Goal: Task Accomplishment & Management: Manage account settings

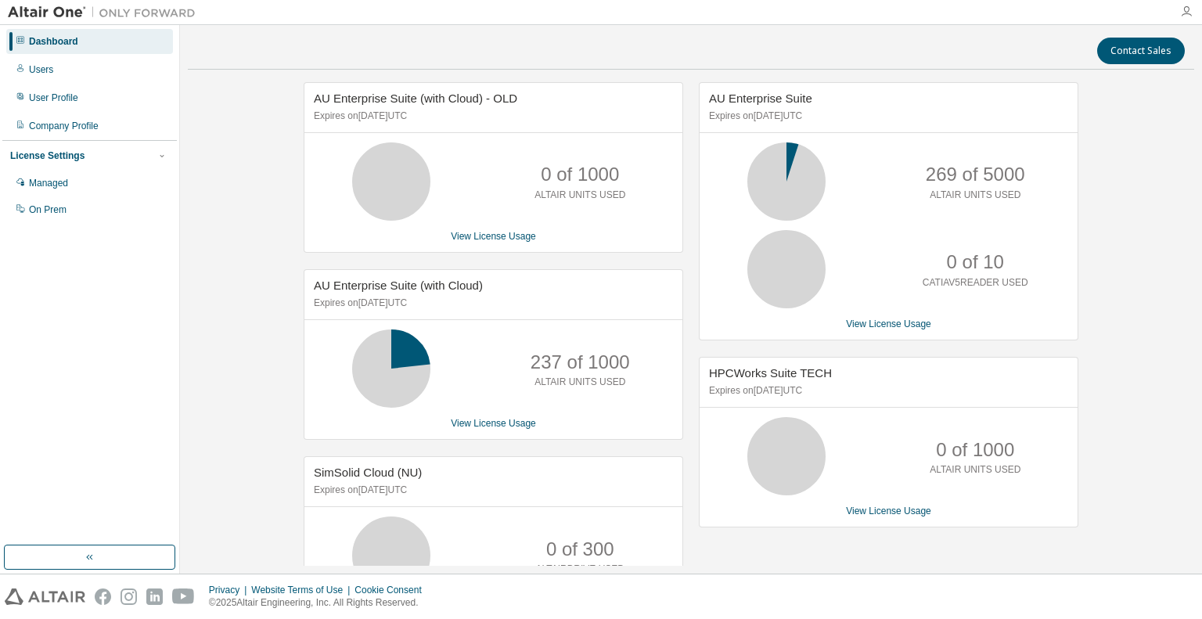
click at [1185, 13] on icon "button" at bounding box center [1186, 11] width 13 height 13
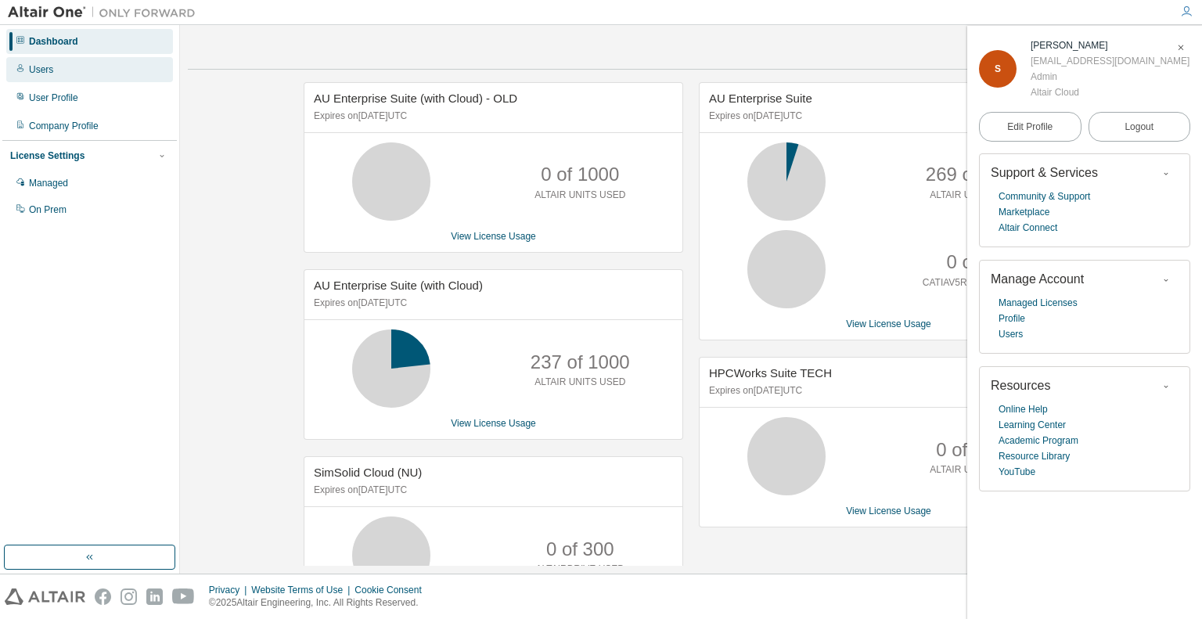
click at [63, 71] on div "Users" at bounding box center [89, 69] width 167 height 25
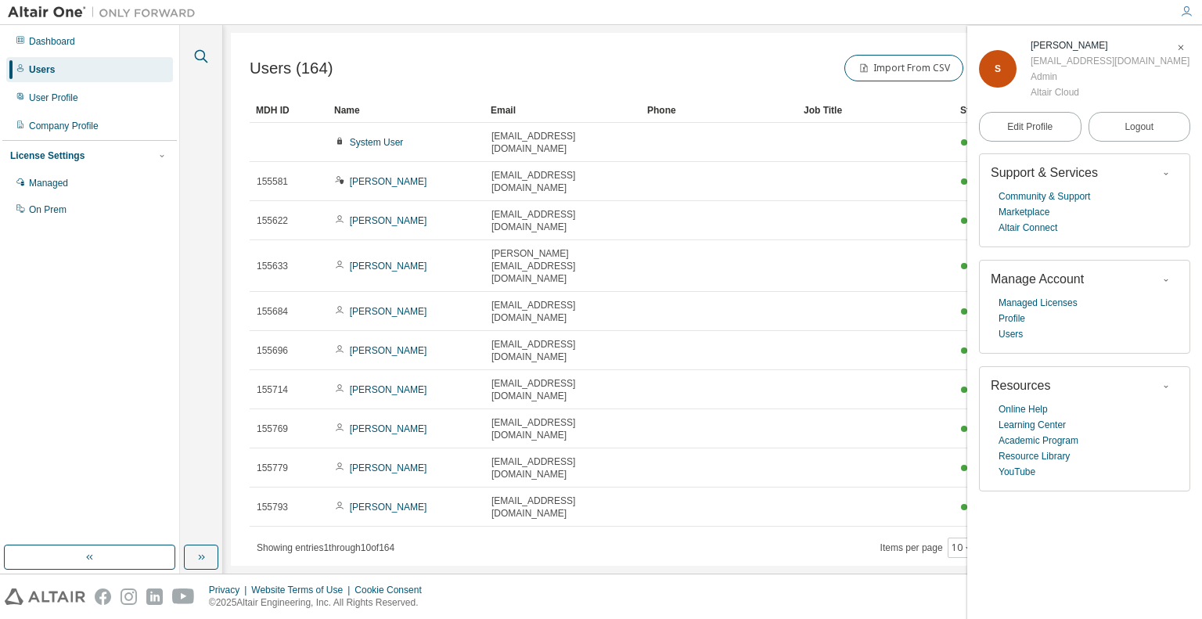
click at [198, 59] on icon "button" at bounding box center [201, 56] width 13 height 13
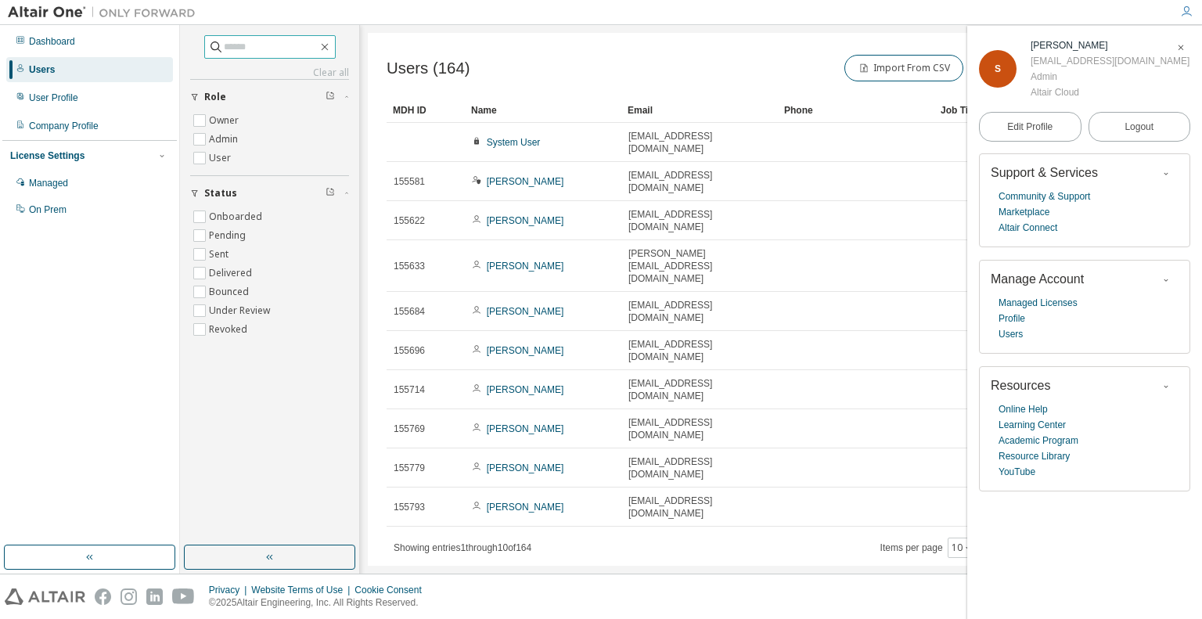
click at [227, 50] on input "text" at bounding box center [271, 47] width 94 height 16
type input "*******"
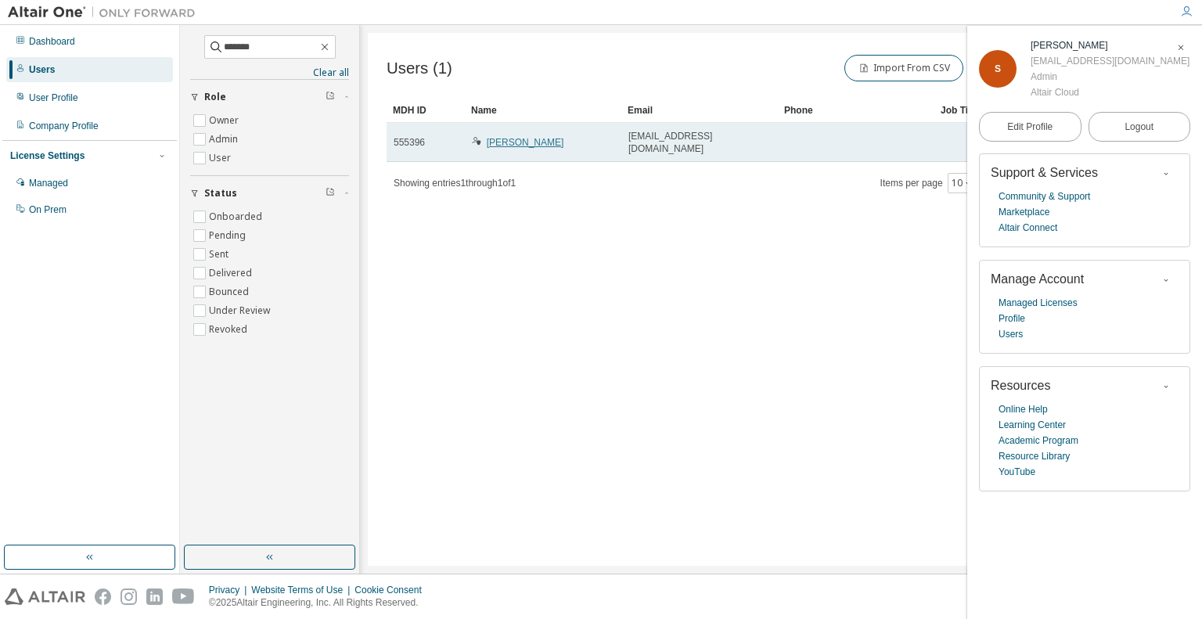
click at [538, 140] on link "Shravan Jodalli" at bounding box center [525, 142] width 77 height 11
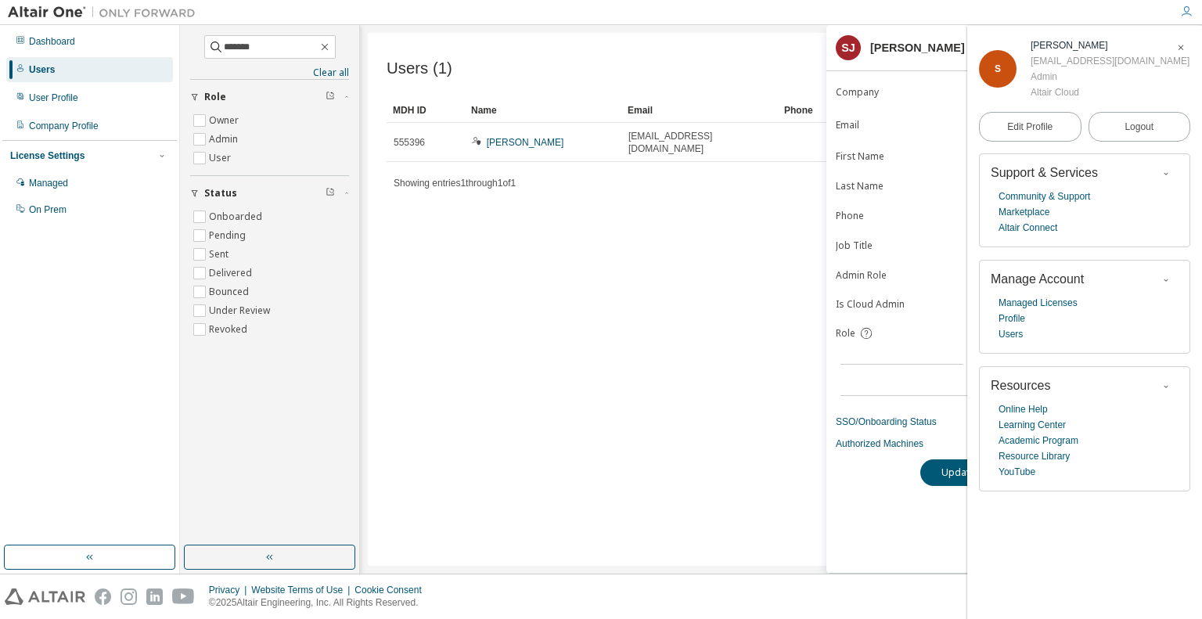
click at [1179, 45] on icon "button" at bounding box center [1180, 47] width 9 height 9
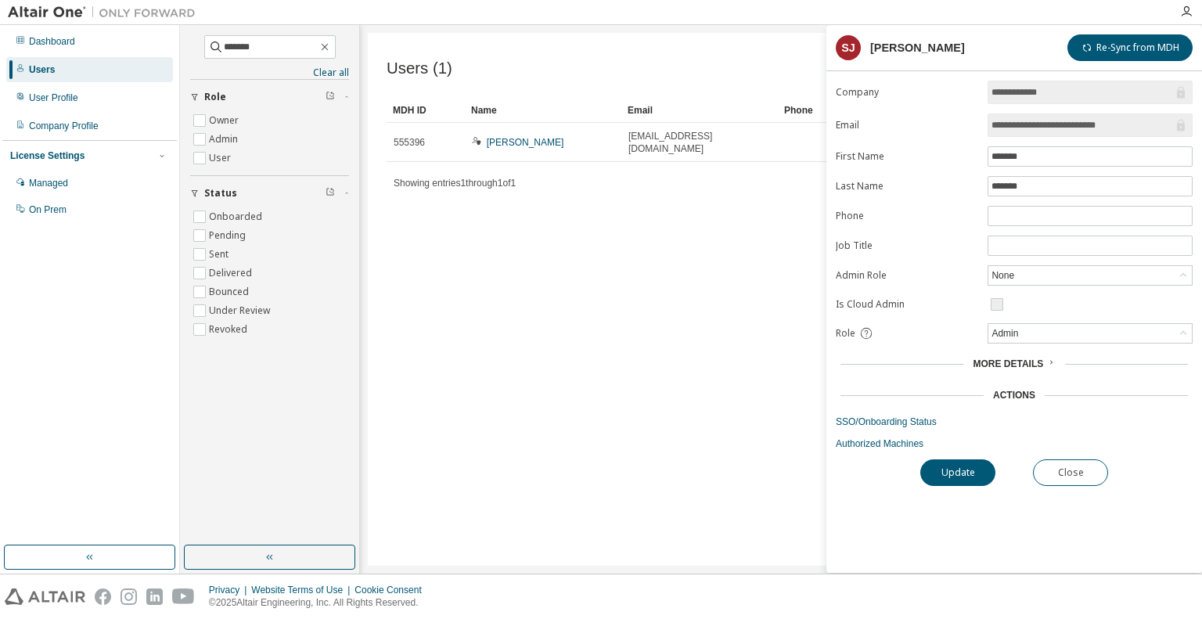
click at [1046, 362] on icon at bounding box center [1050, 362] width 9 height 9
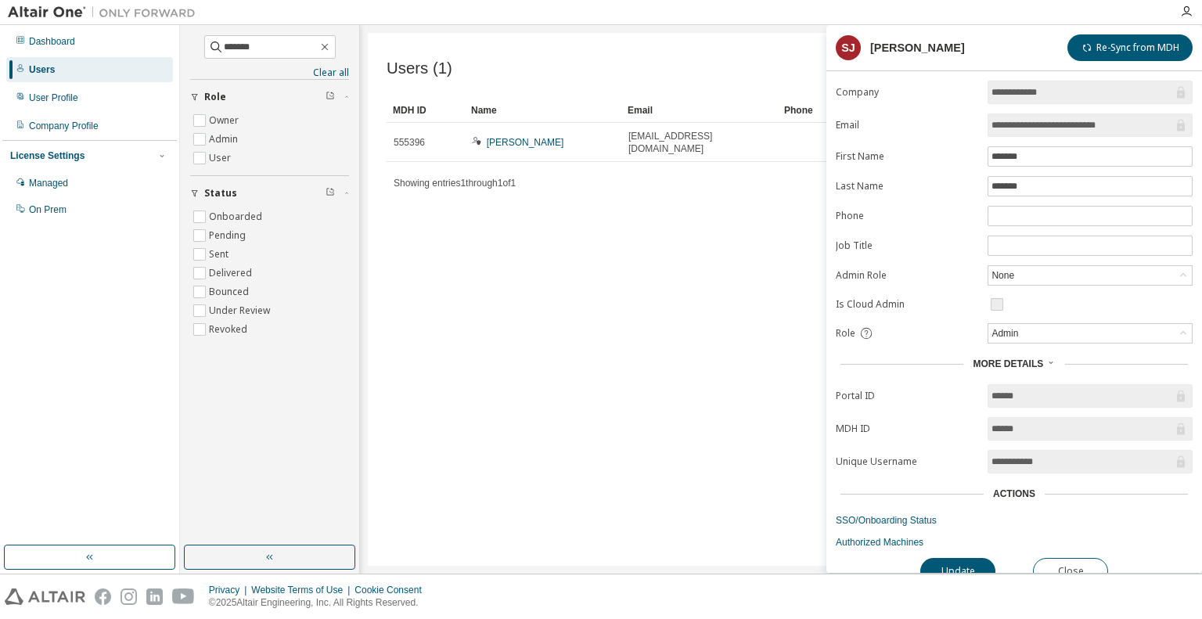
click at [1046, 362] on icon at bounding box center [1050, 362] width 9 height 9
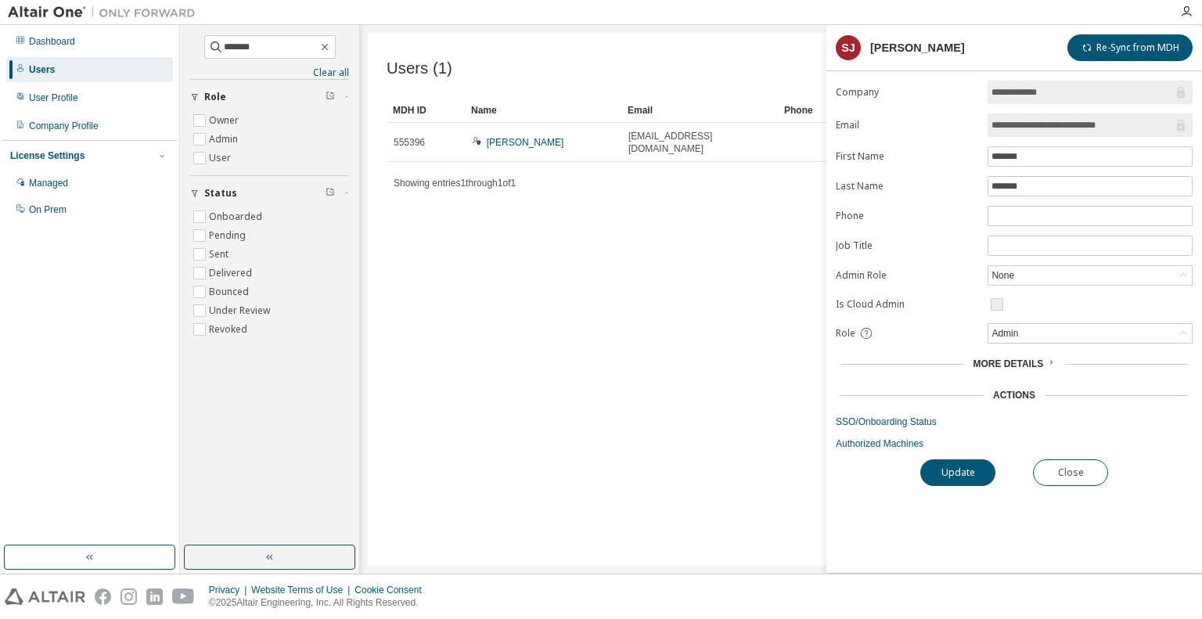
click at [1046, 362] on icon at bounding box center [1050, 362] width 9 height 9
